Goal: Information Seeking & Learning: Learn about a topic

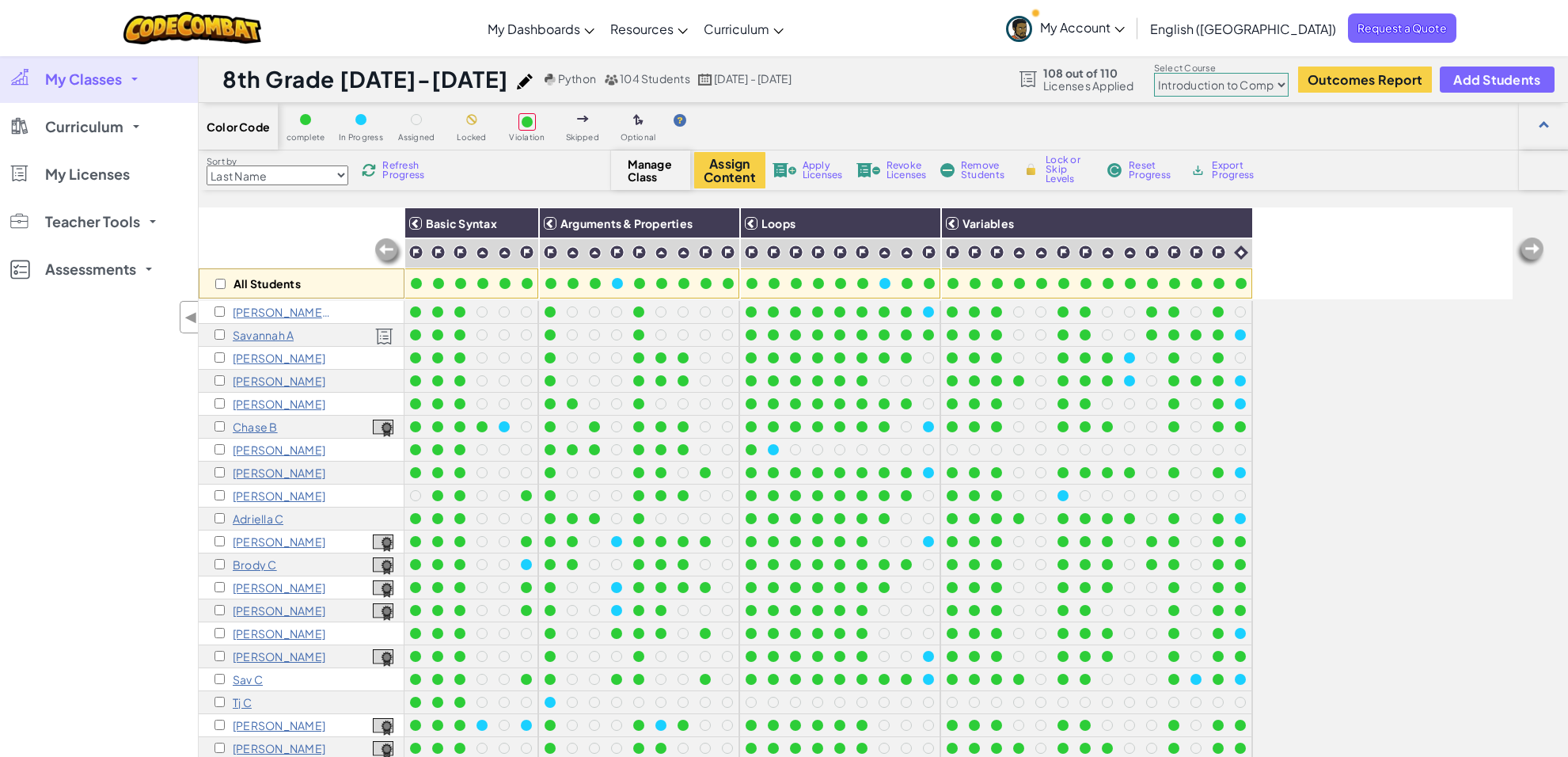
select select "560f1a9f22961295f9427742"
click at [1227, 82] on select "Junior Introduction to Computer Science Game Development 1 Web Development 1 Co…" at bounding box center [1221, 85] width 135 height 24
click at [1154, 74] on select "Junior Introduction to Computer Science Game Development 1 Web Development 1 Co…" at bounding box center [1221, 85] width 135 height 24
click at [255, 313] on p "[PERSON_NAME] A" at bounding box center [282, 311] width 99 height 13
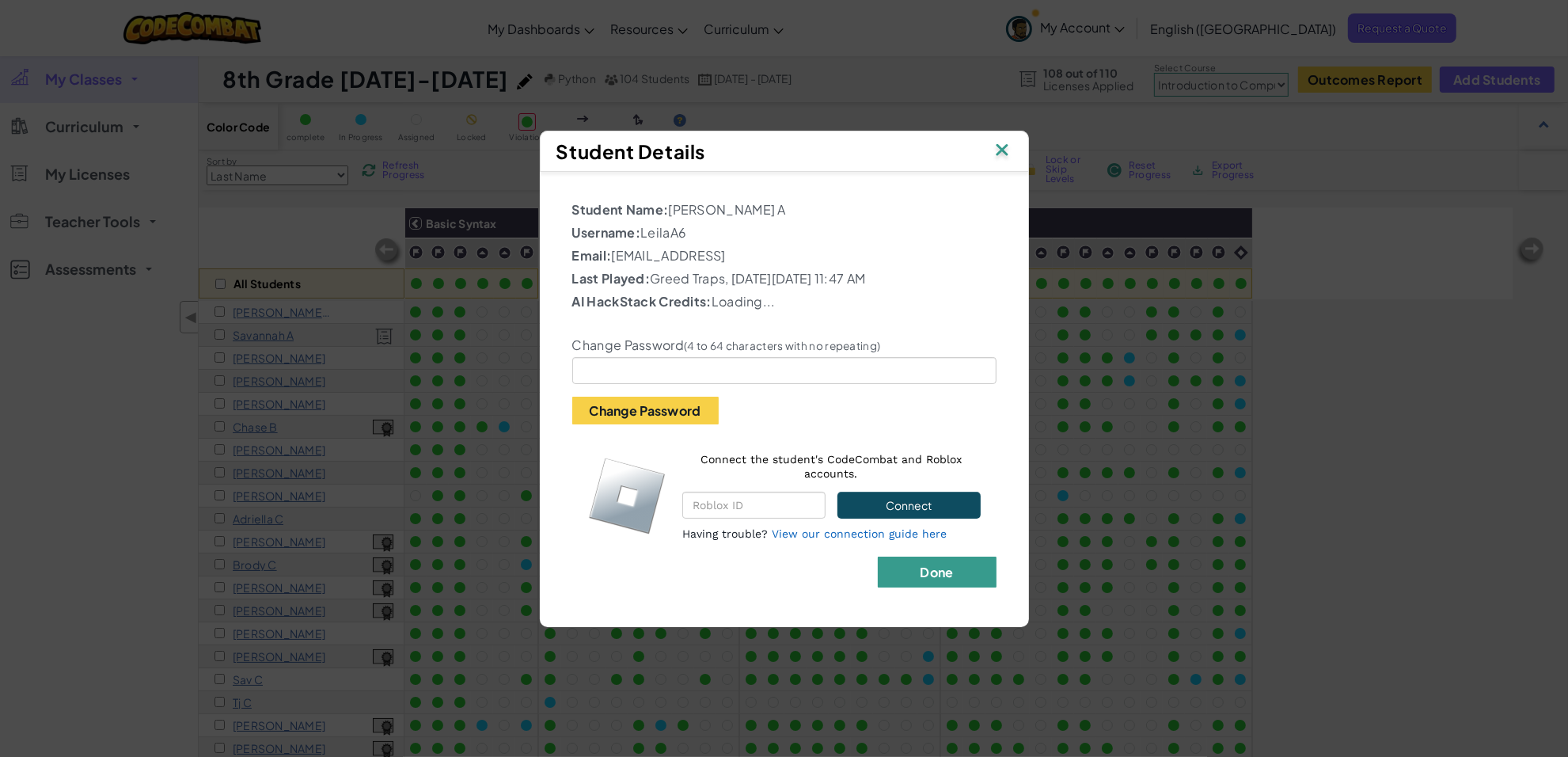
click at [943, 580] on button "Done" at bounding box center [937, 572] width 119 height 31
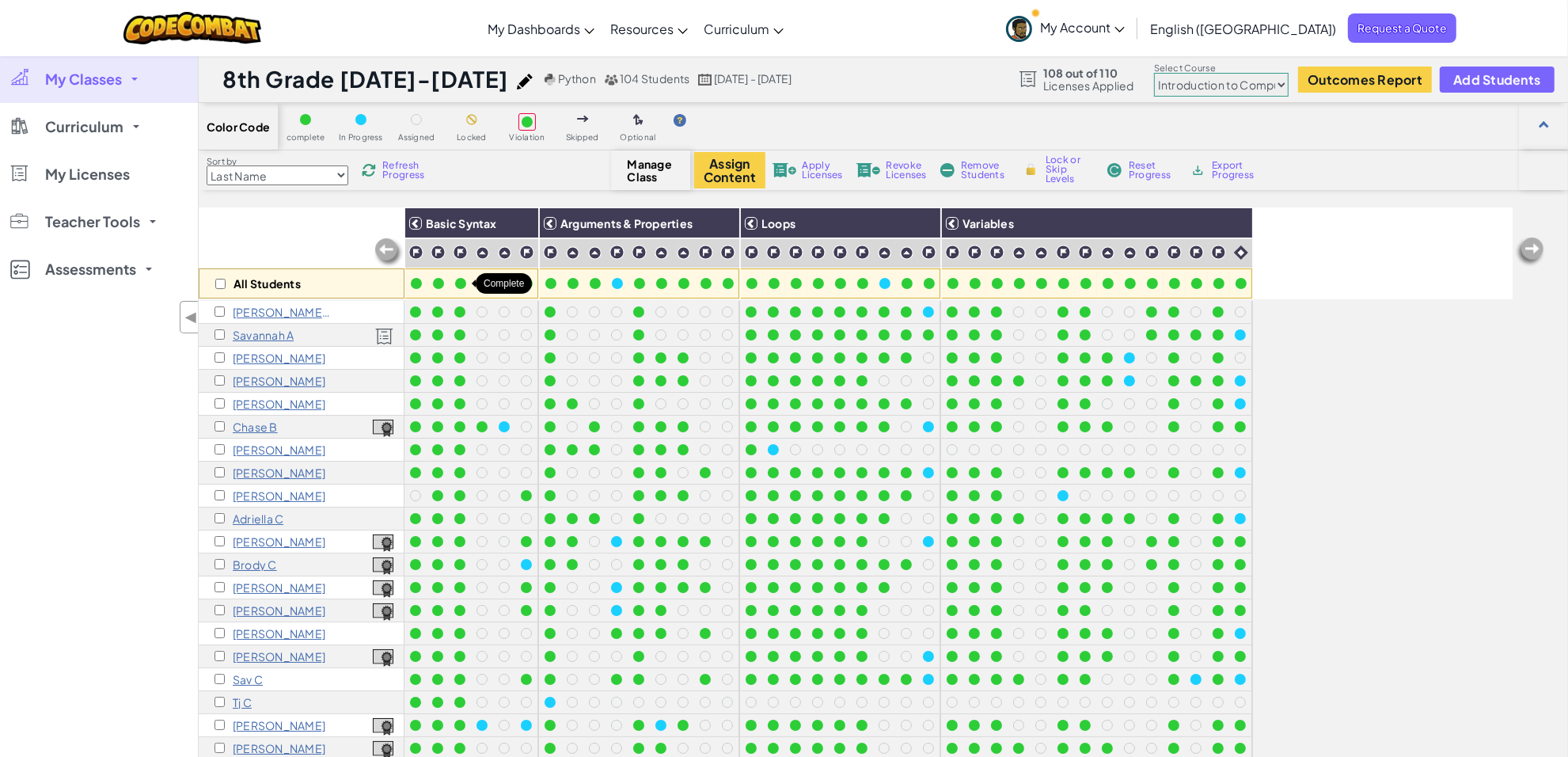
click at [457, 285] on div at bounding box center [460, 283] width 11 height 11
click at [459, 273] on div at bounding box center [461, 283] width 22 height 22
click at [457, 247] on img at bounding box center [460, 252] width 15 height 15
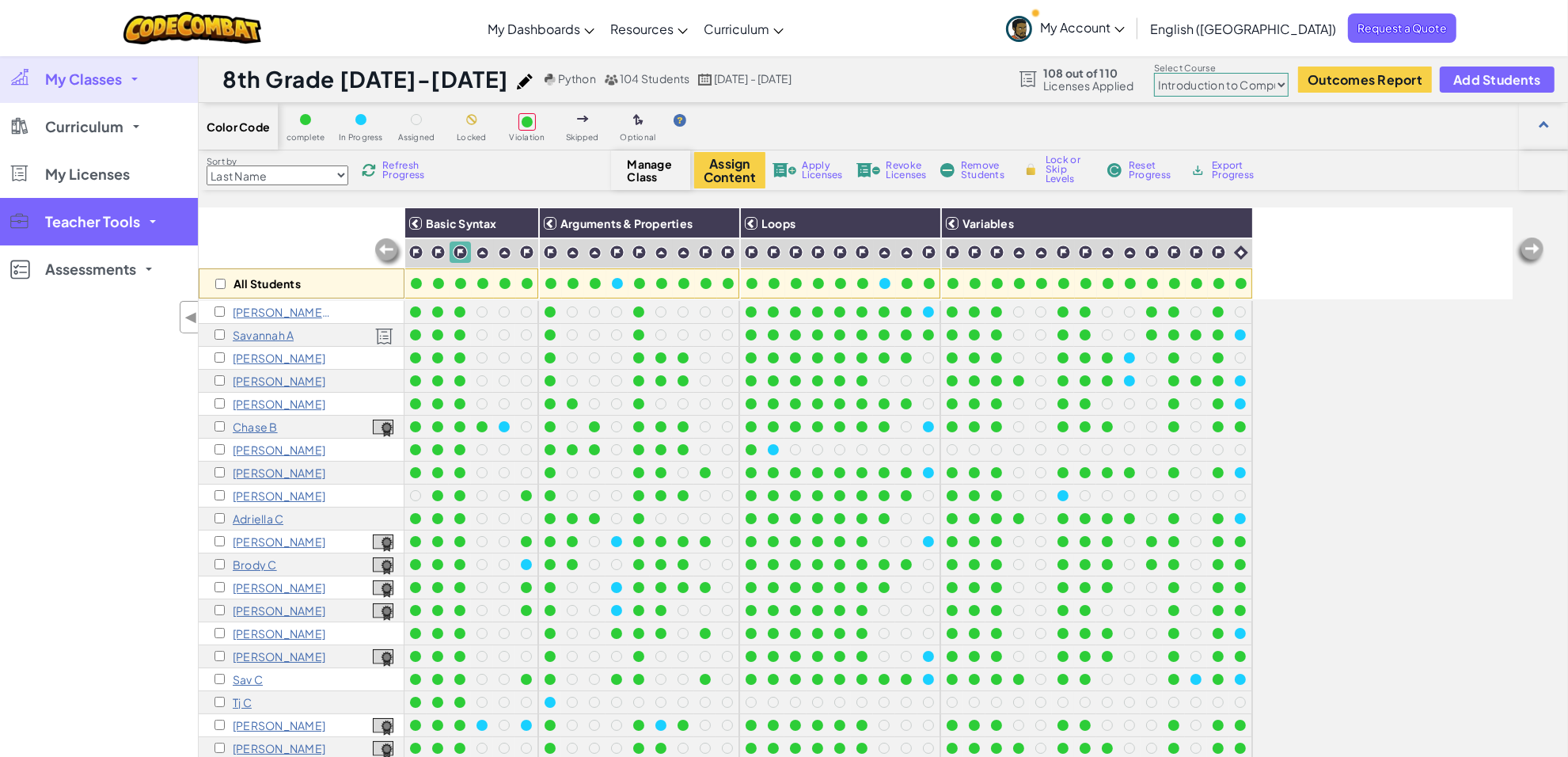
click at [99, 223] on span "Teacher Tools" at bounding box center [92, 221] width 95 height 14
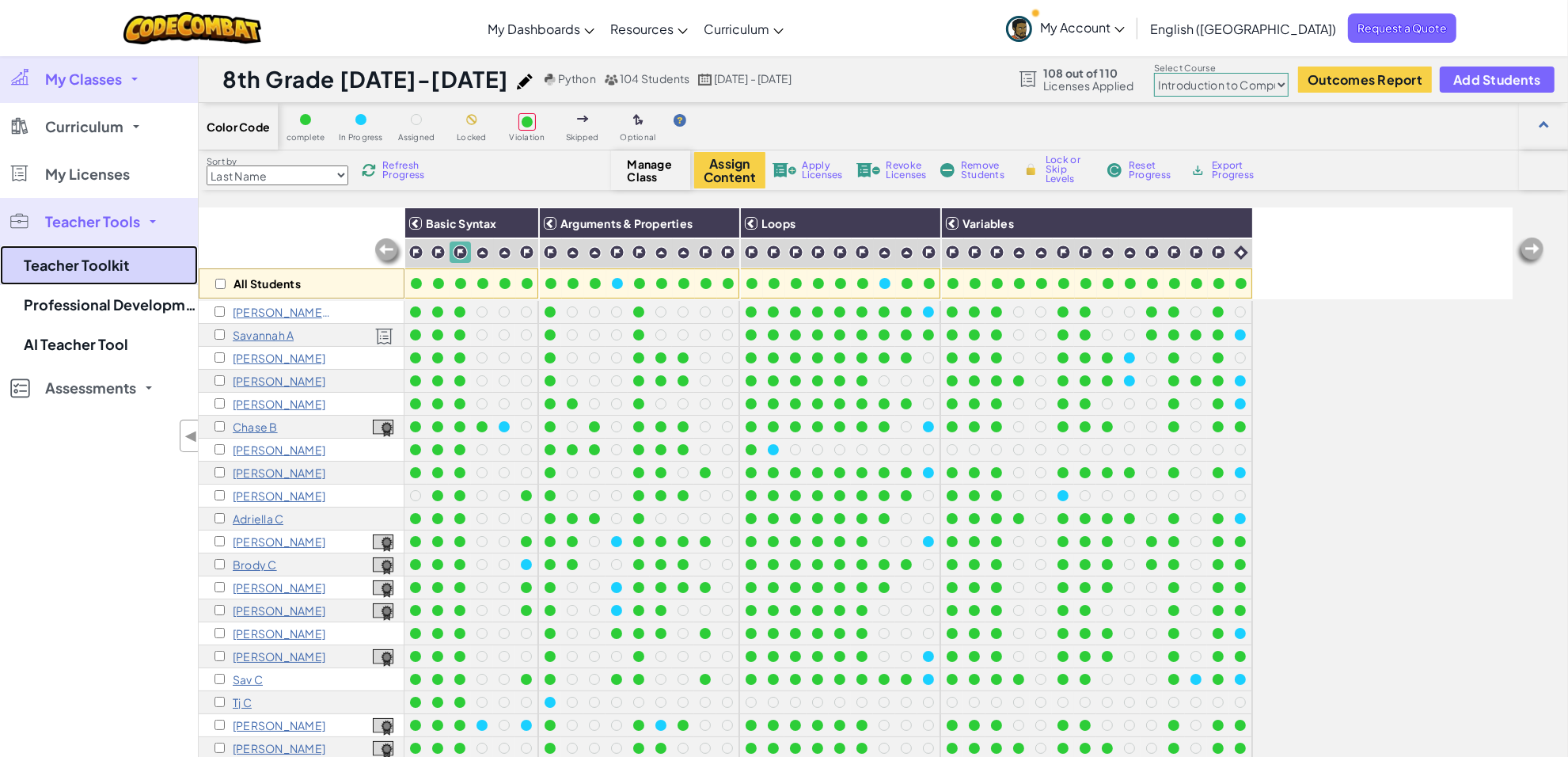
click at [114, 263] on link "Teacher Toolkit" at bounding box center [98, 265] width 198 height 40
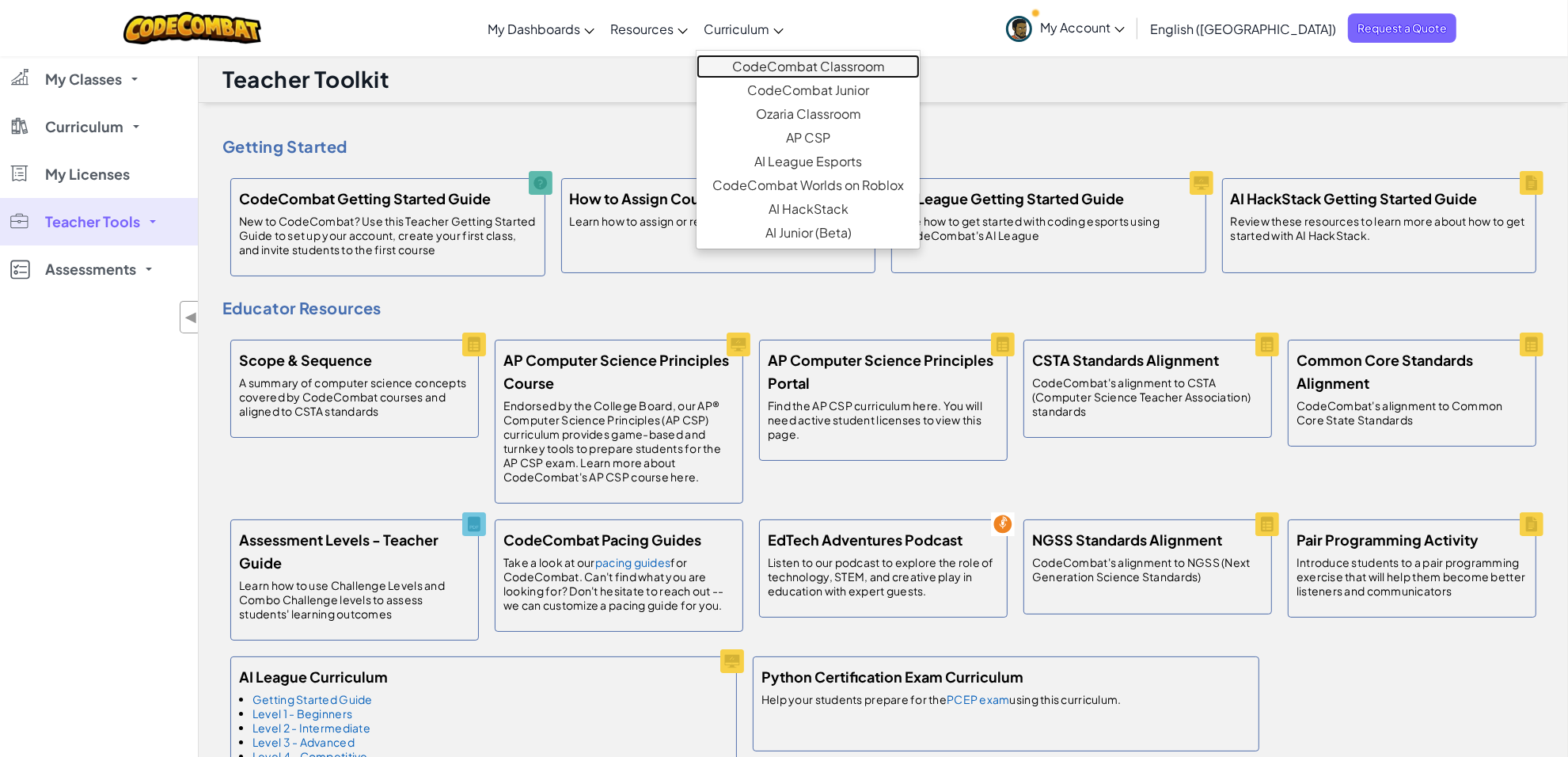
click at [837, 68] on link "CodeCombat Classroom" at bounding box center [807, 66] width 223 height 24
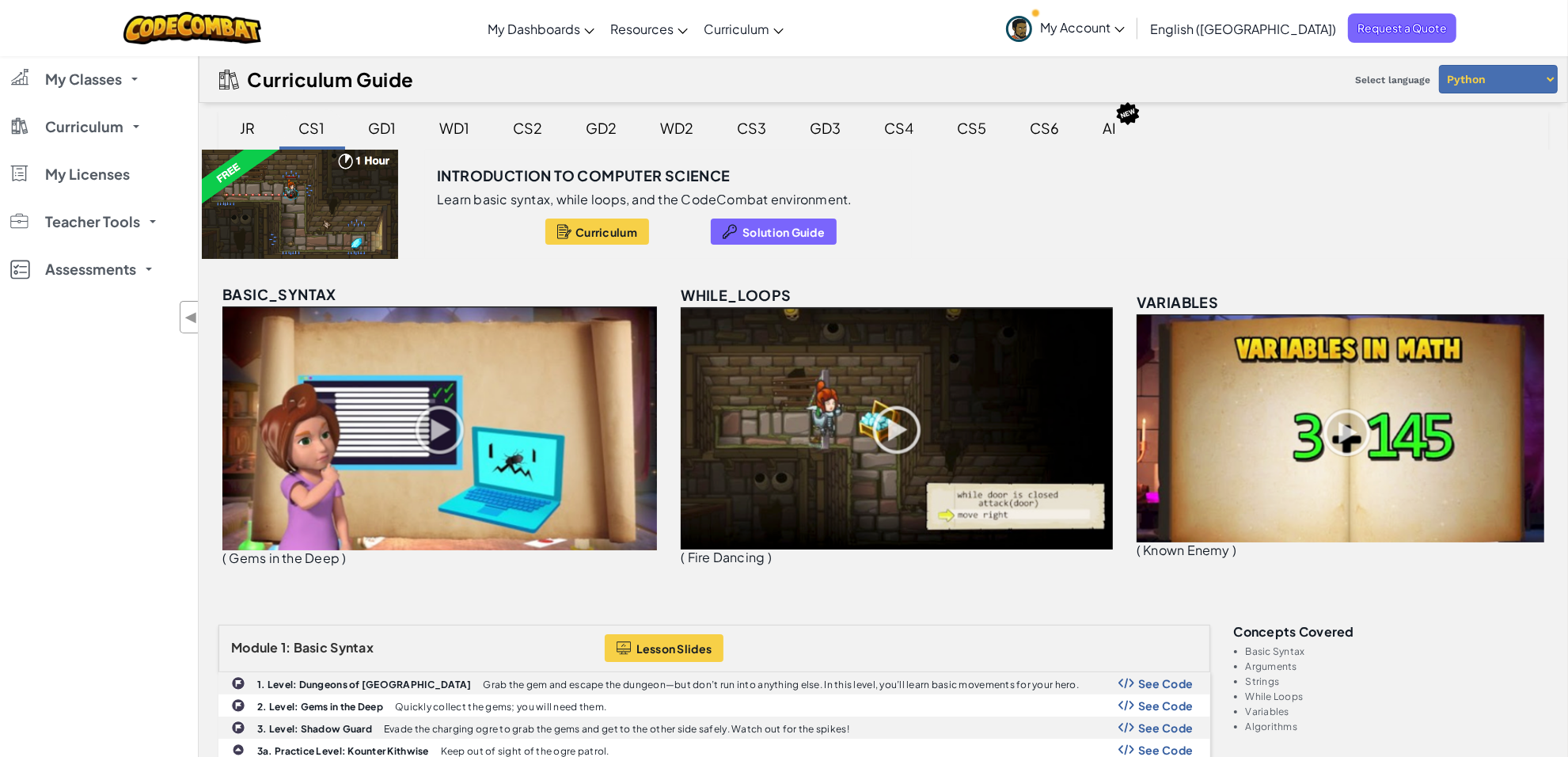
click at [319, 129] on div "CS1" at bounding box center [312, 128] width 58 height 37
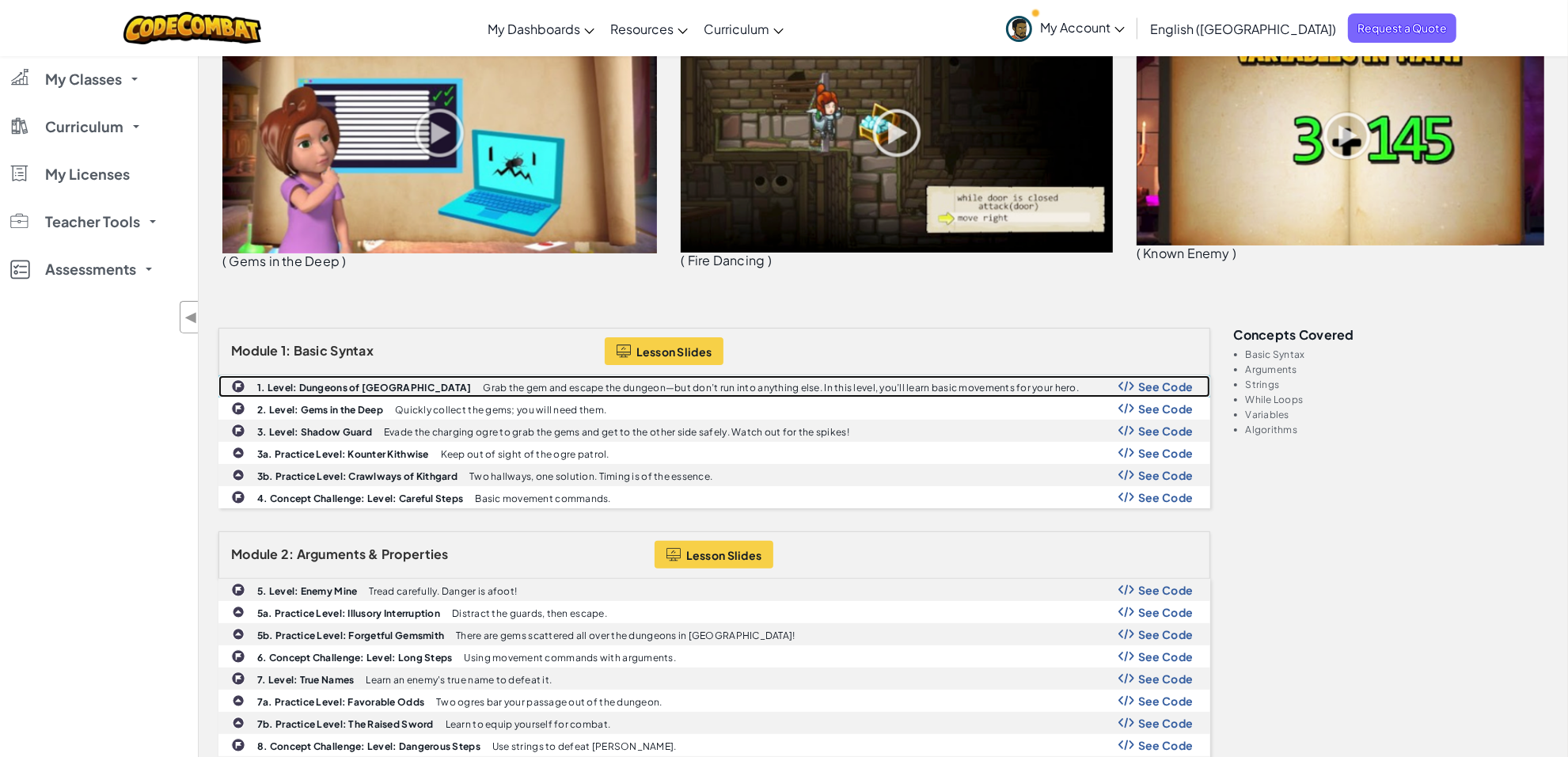
click at [317, 382] on b "1. Level: Dungeons of [GEOGRAPHIC_DATA]" at bounding box center [364, 388] width 214 height 12
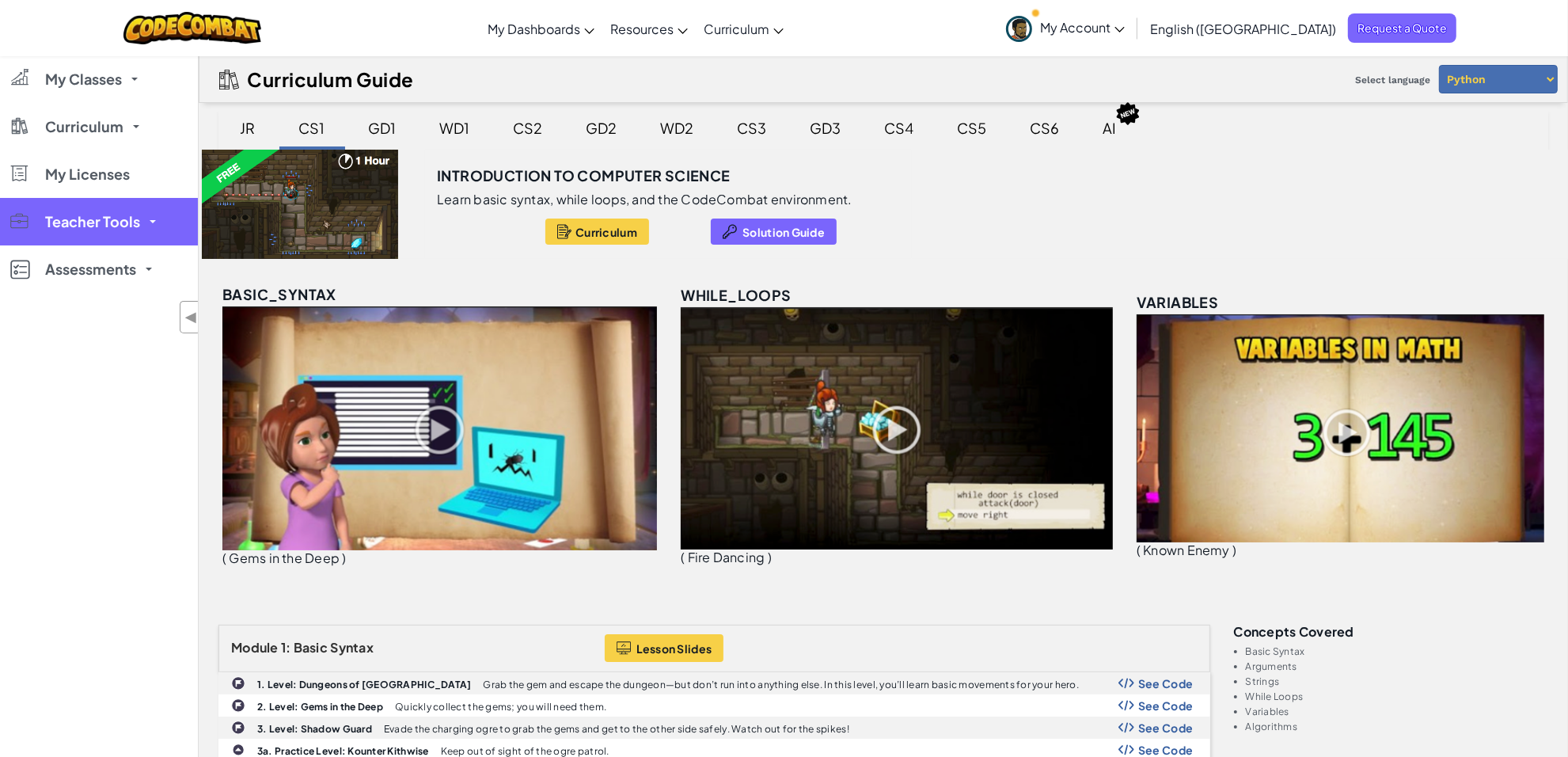
click at [98, 230] on link "Teacher Tools" at bounding box center [98, 221] width 198 height 47
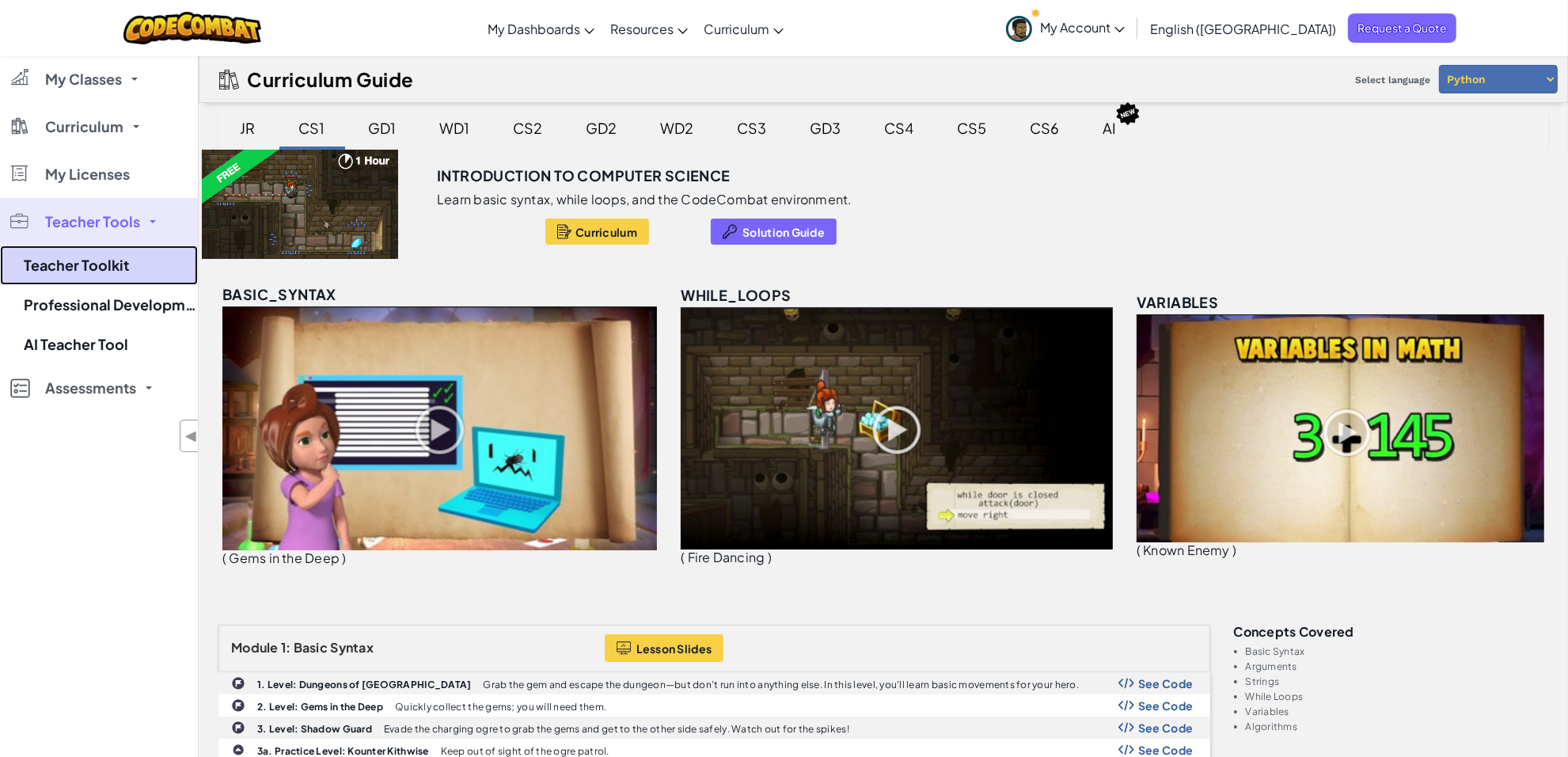
click at [101, 272] on link "Teacher Toolkit" at bounding box center [98, 265] width 198 height 40
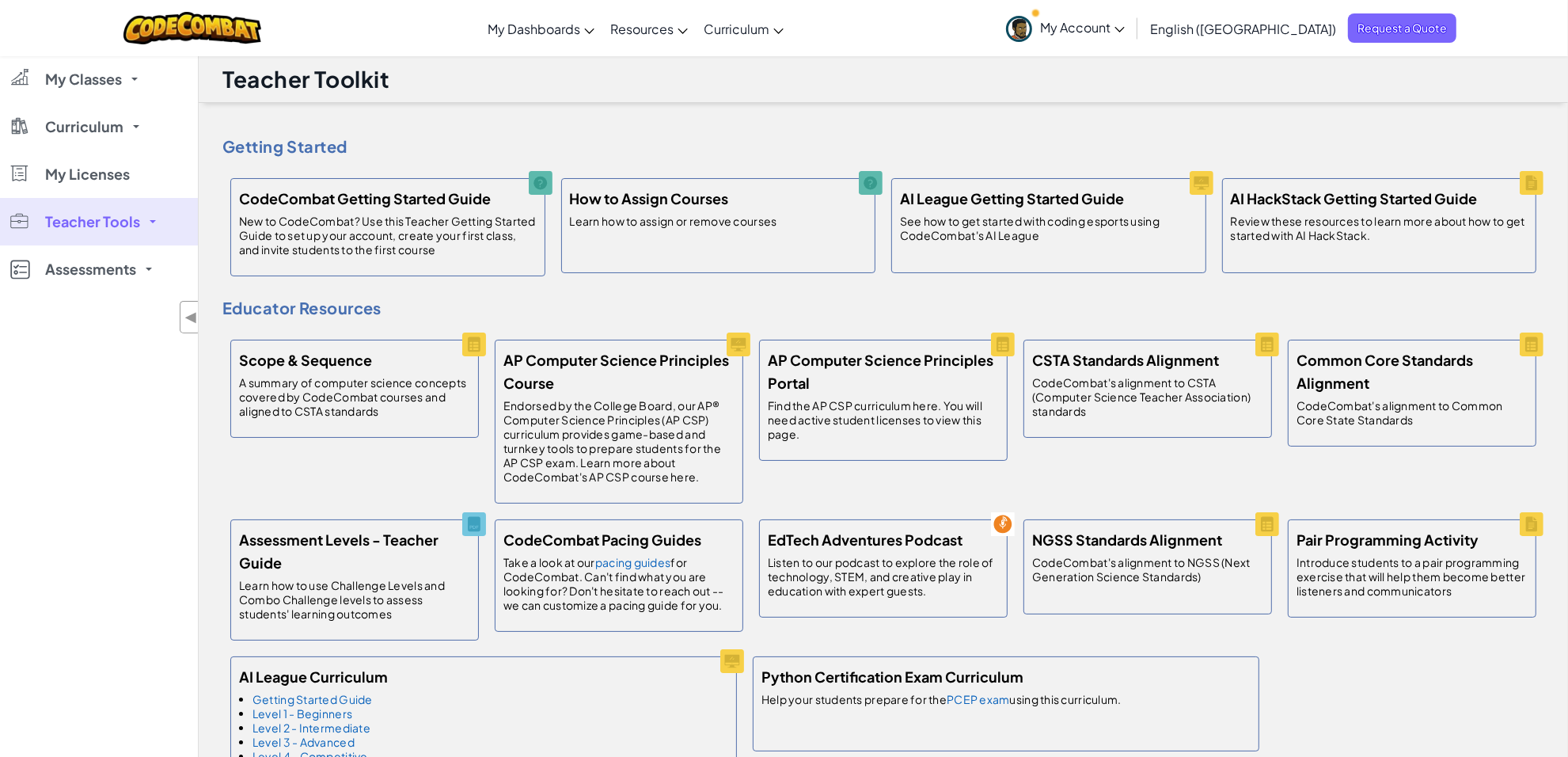
click at [151, 214] on link "Teacher Tools" at bounding box center [98, 221] width 198 height 47
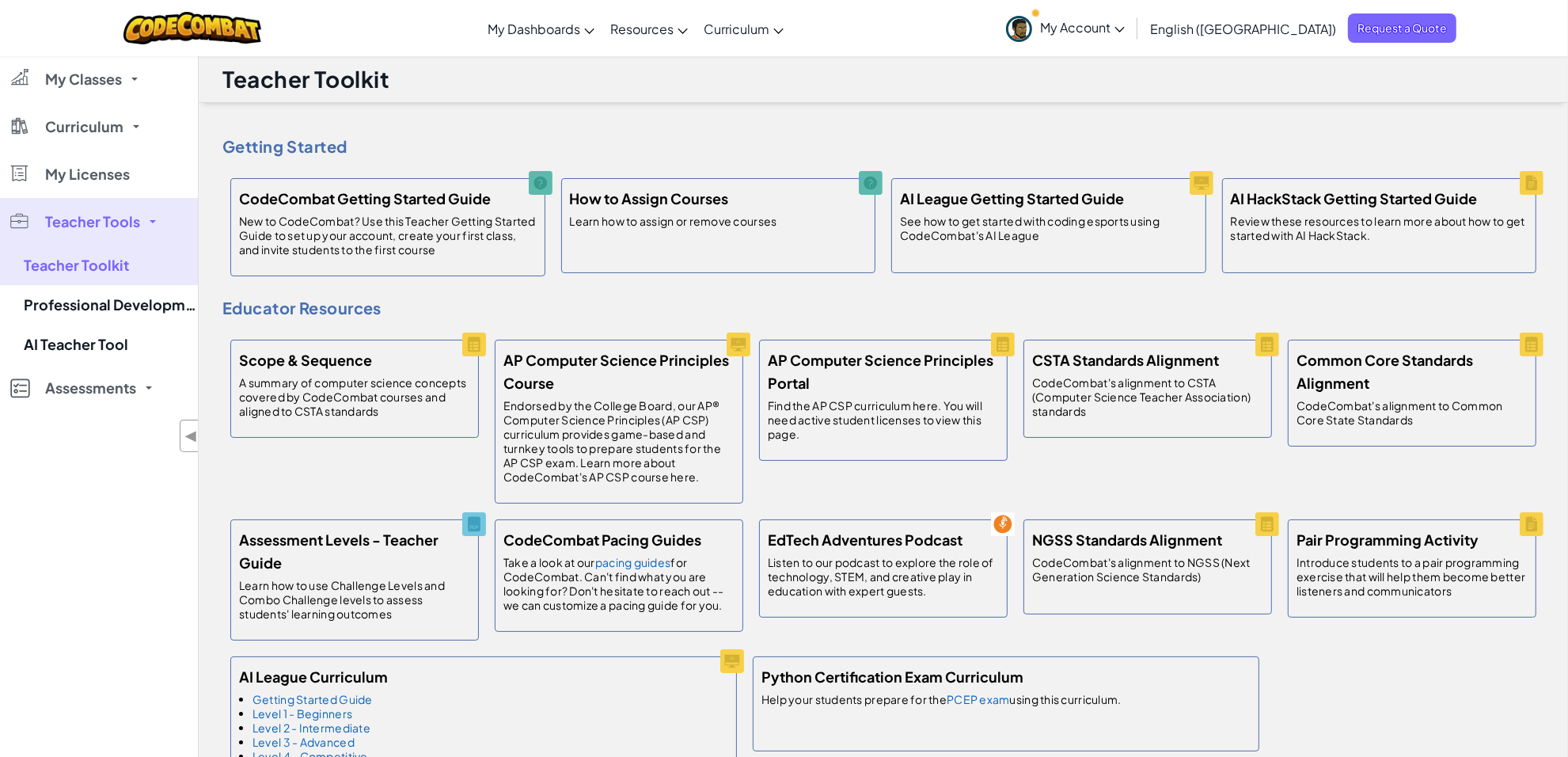
click at [642, 124] on div "Getting Started CodeCombat Getting Started Guide New to CodeCombat? Use this Te…" at bounding box center [884, 177] width 1322 height 213
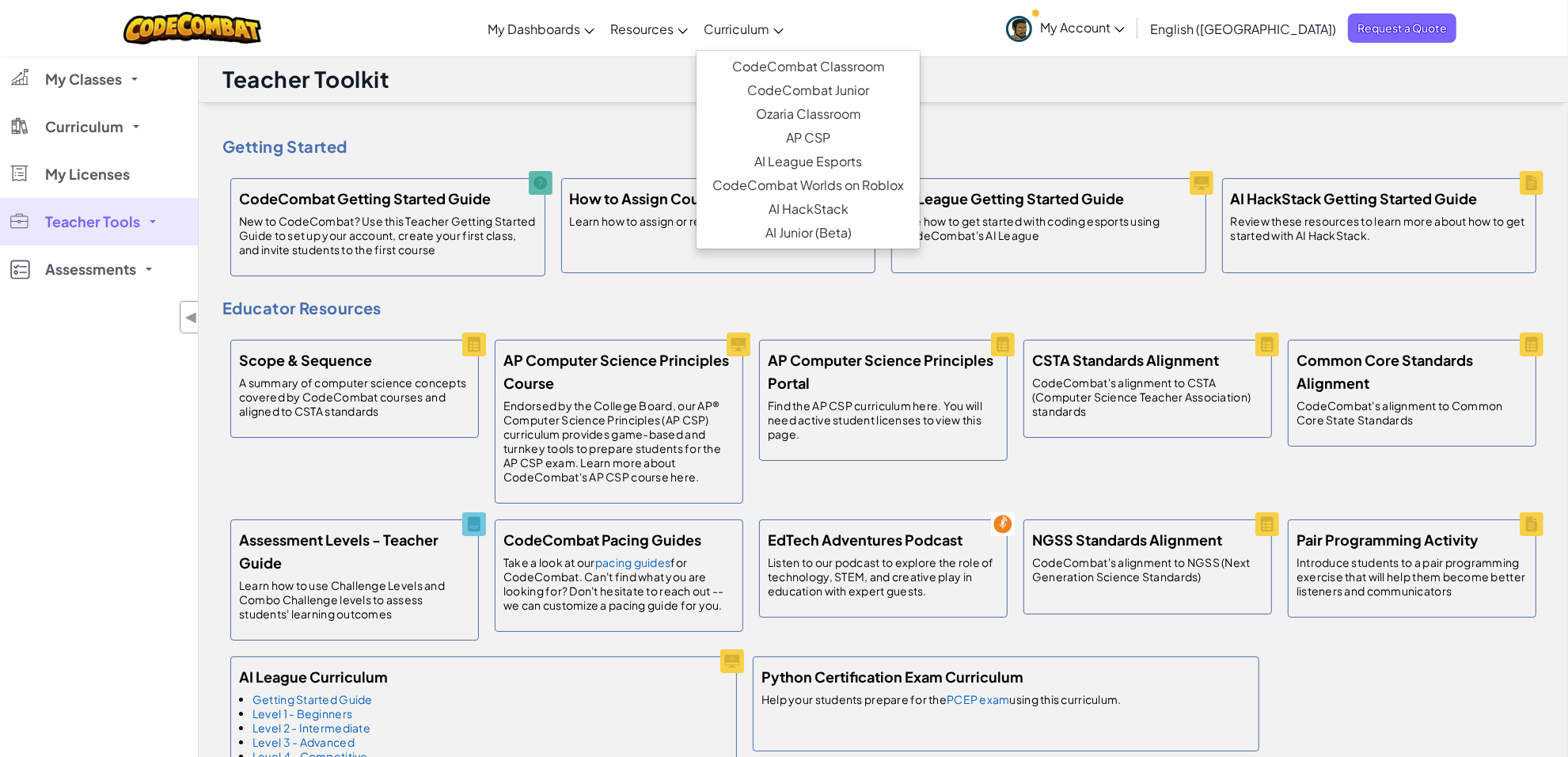
click at [769, 33] on span "Curriculum" at bounding box center [736, 29] width 66 height 17
click at [105, 81] on span "My Classes" at bounding box center [83, 79] width 77 height 14
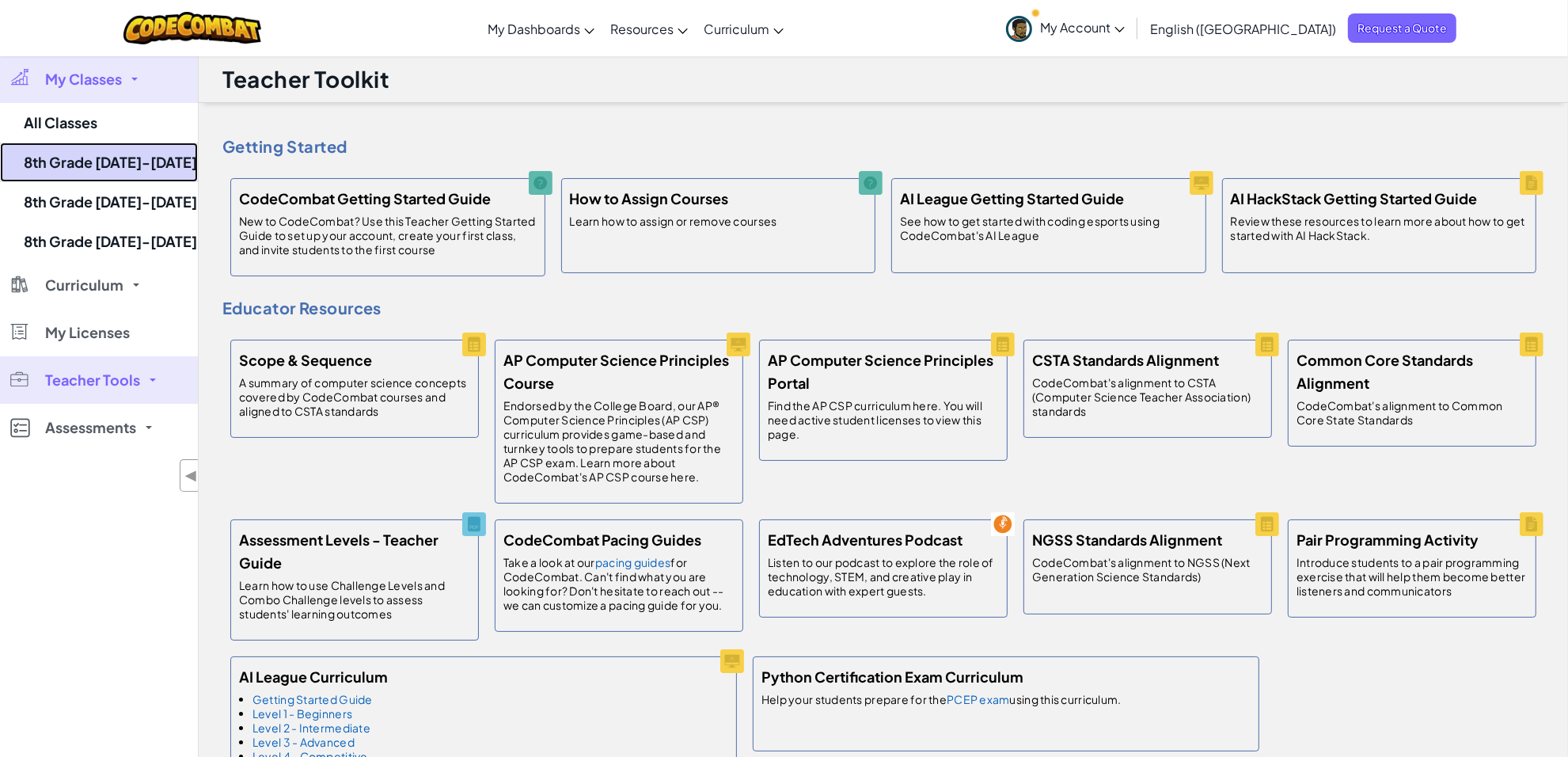
click at [108, 164] on link "8th Grade [DATE]-[DATE]" at bounding box center [98, 161] width 198 height 40
select select "560f1a9f22961295f9427742"
